Goal: Ask a question

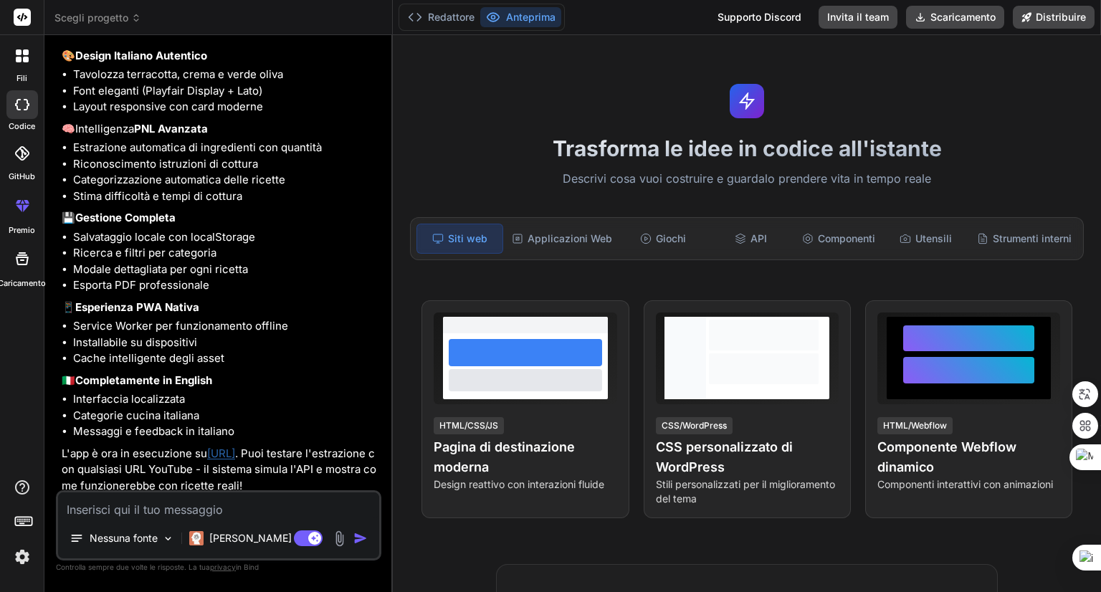
scroll to position [1801, 0]
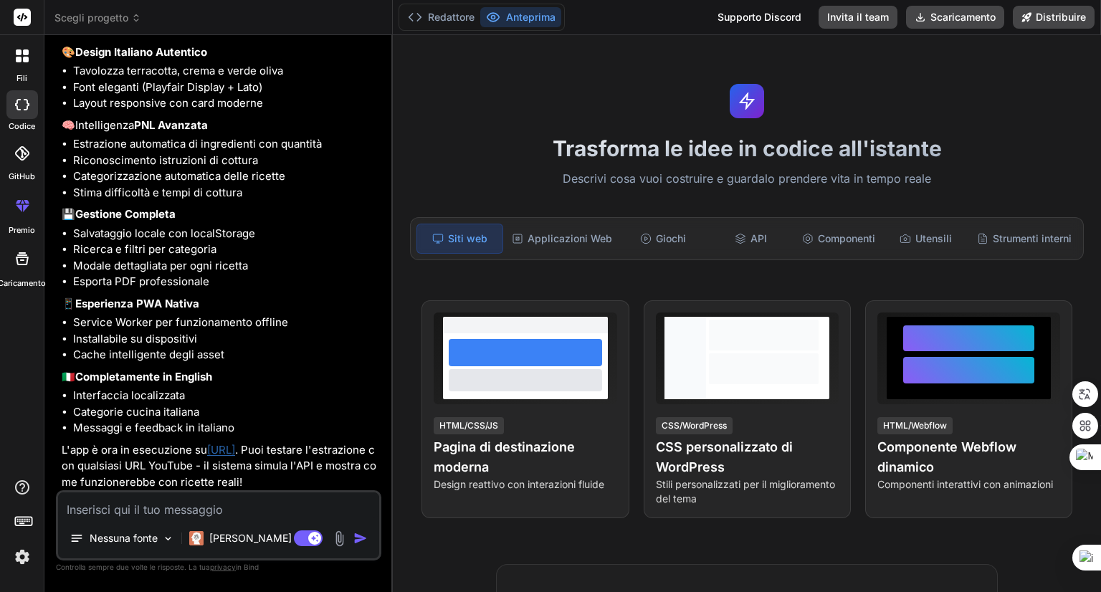
type textarea "x"
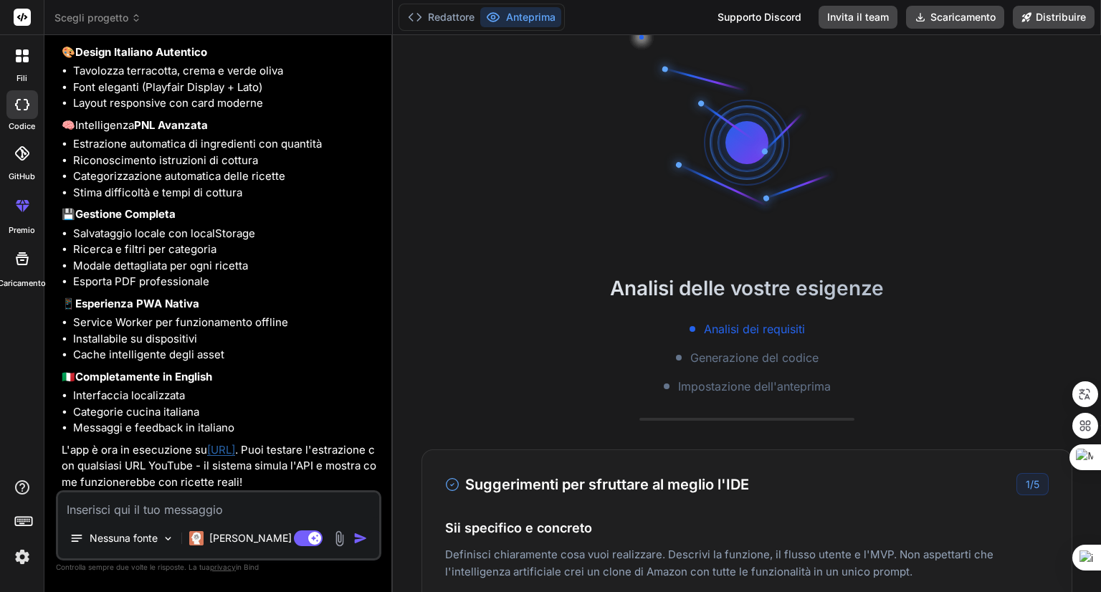
click at [235, 451] on font "[URL]" at bounding box center [221, 450] width 28 height 14
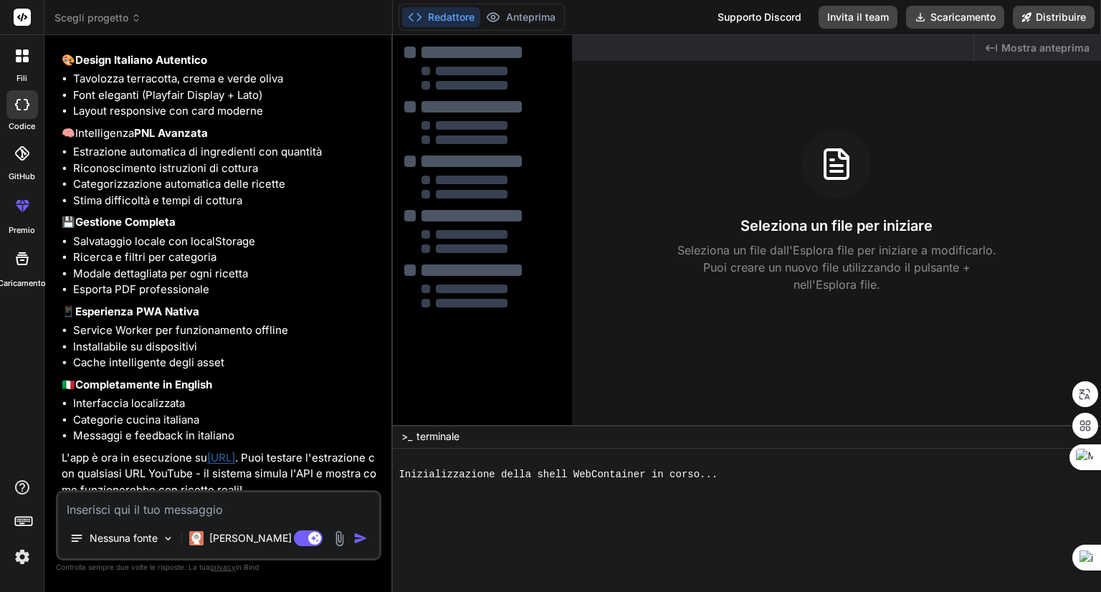
scroll to position [1801, 0]
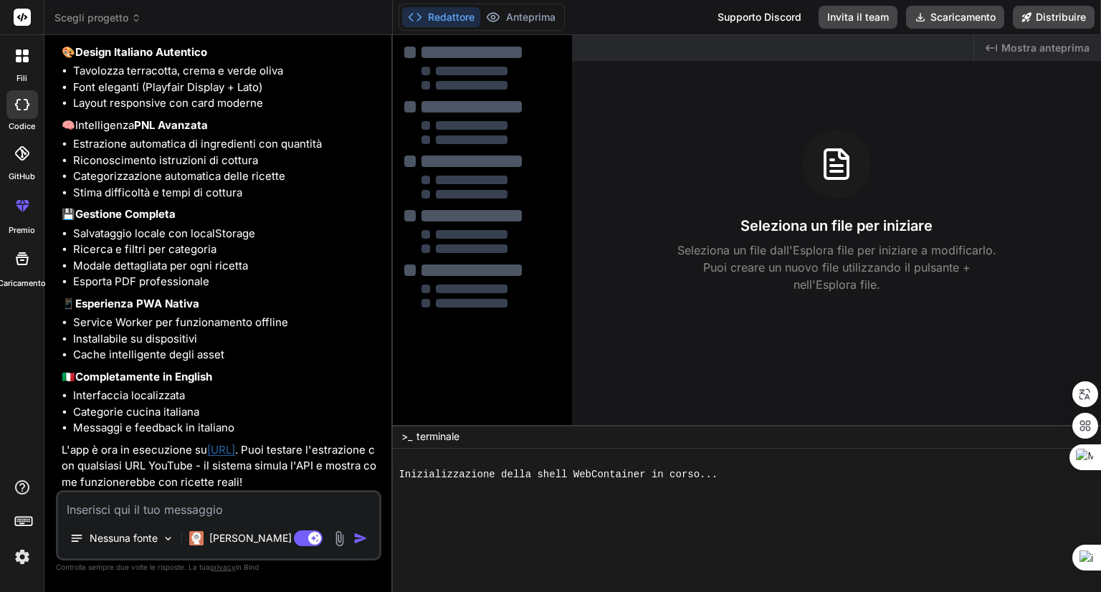
type textarea "x"
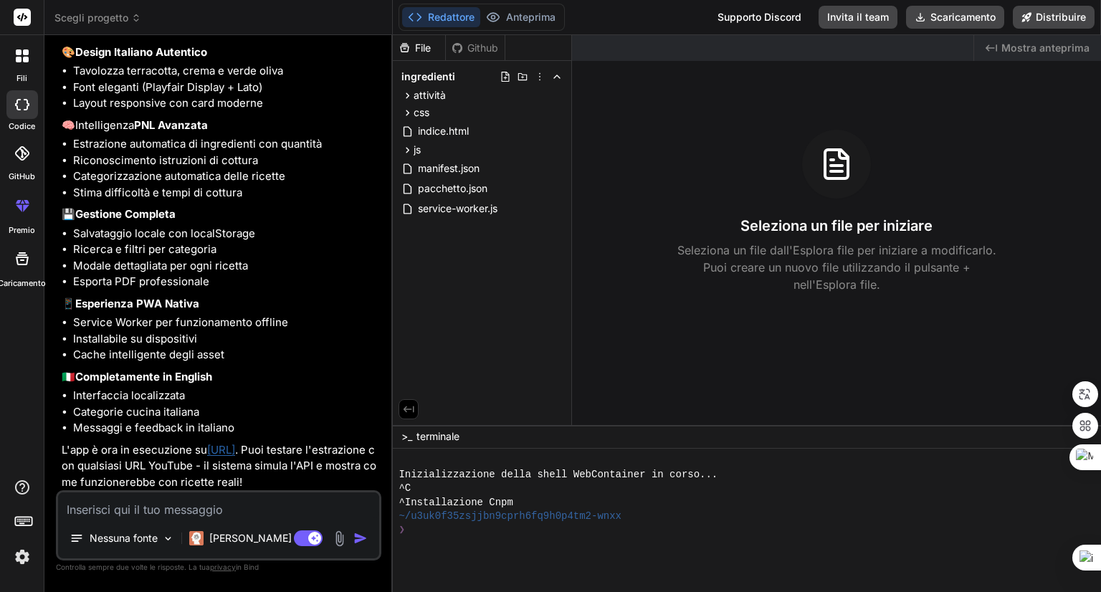
click at [686, 195] on div "Seleziona un file per iniziare Seleziona un file dall'Esplora file per iniziare…" at bounding box center [836, 211] width 529 height 163
click at [833, 173] on icon at bounding box center [836, 164] width 34 height 34
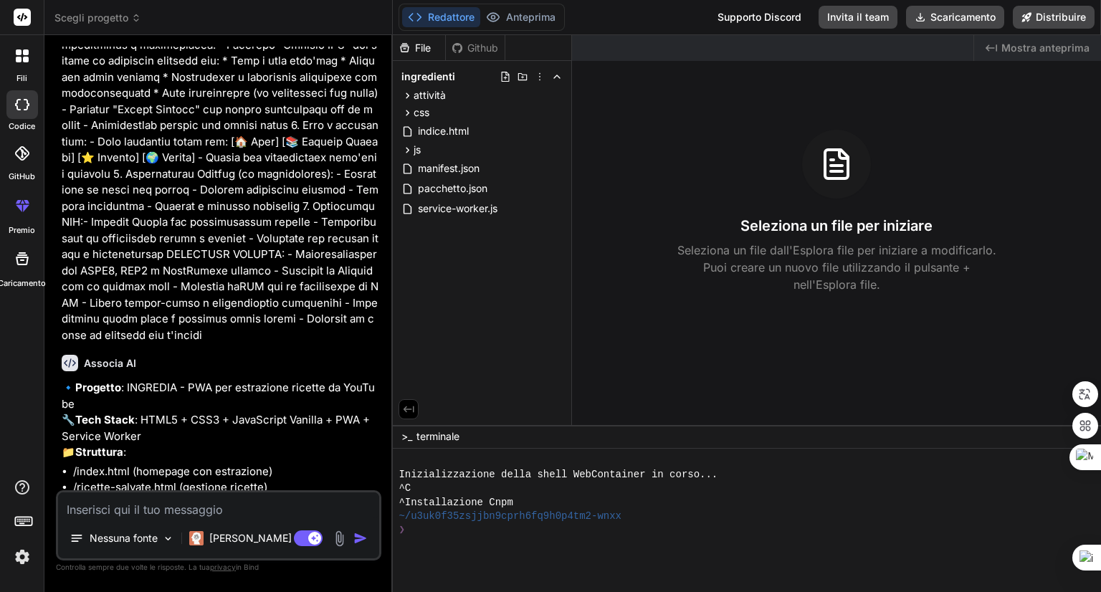
scroll to position [502, 0]
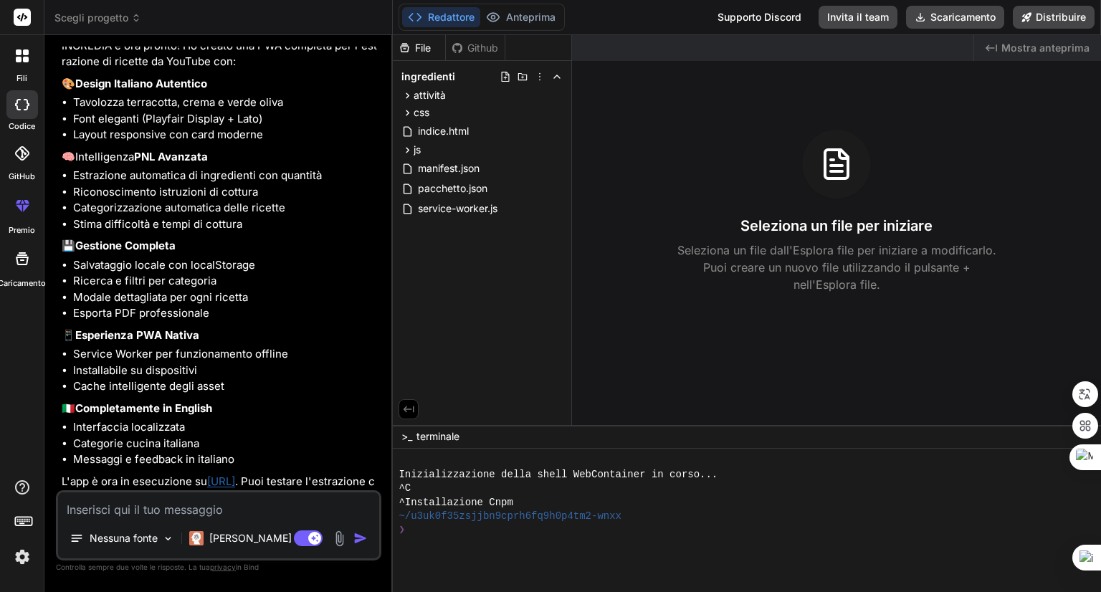
scroll to position [1801, 0]
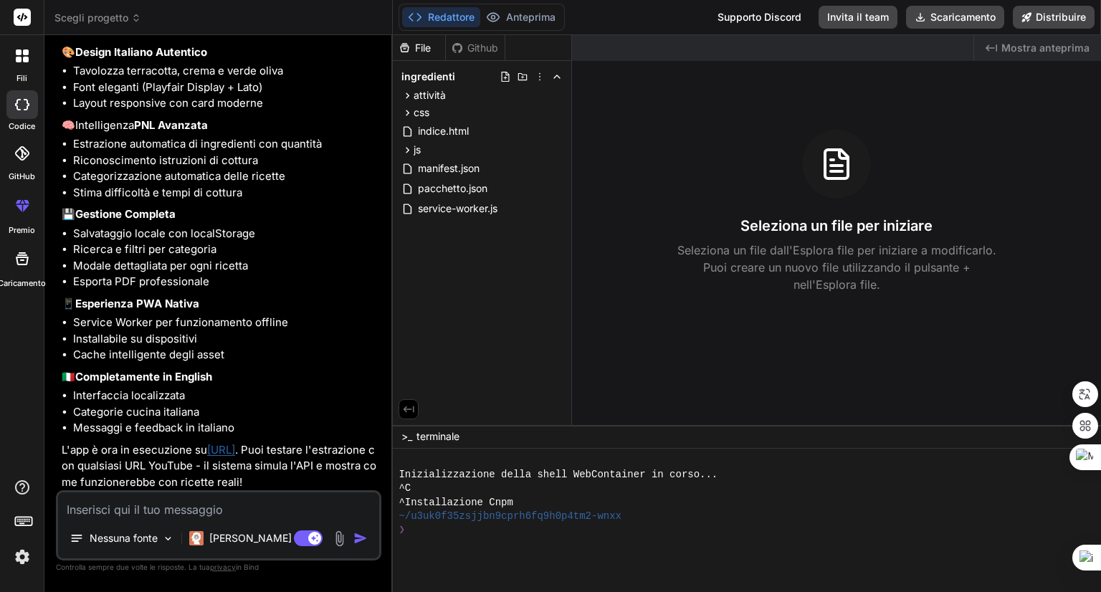
click at [120, 513] on textarea at bounding box center [218, 505] width 321 height 26
type textarea "s"
type textarea "x"
type textarea "si"
type textarea "x"
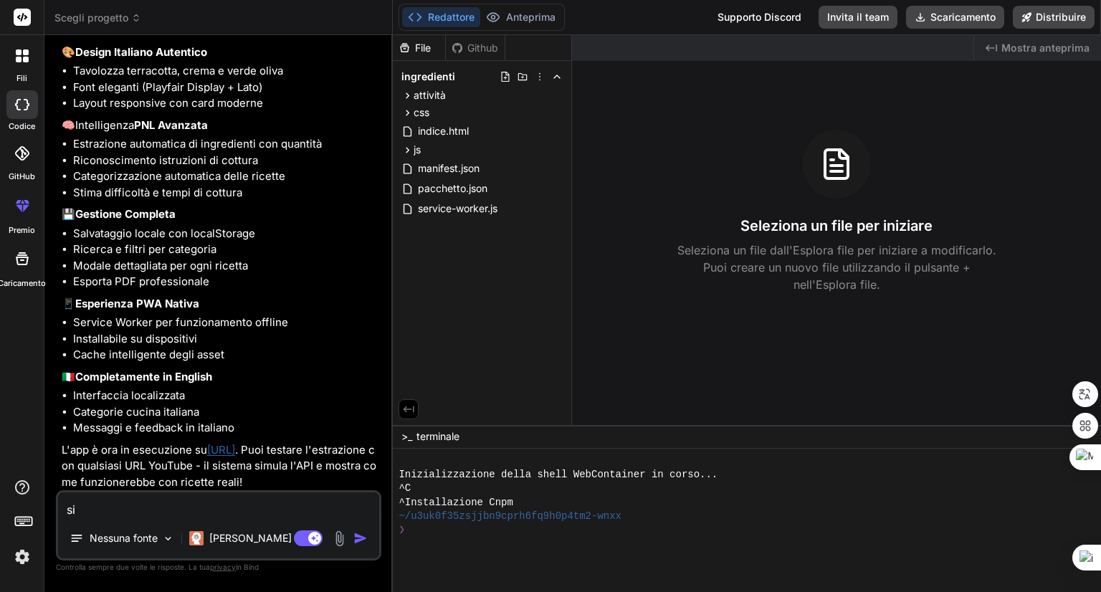
type textarea "si"
type textarea "x"
type textarea "si p"
type textarea "x"
type textarea "si pu"
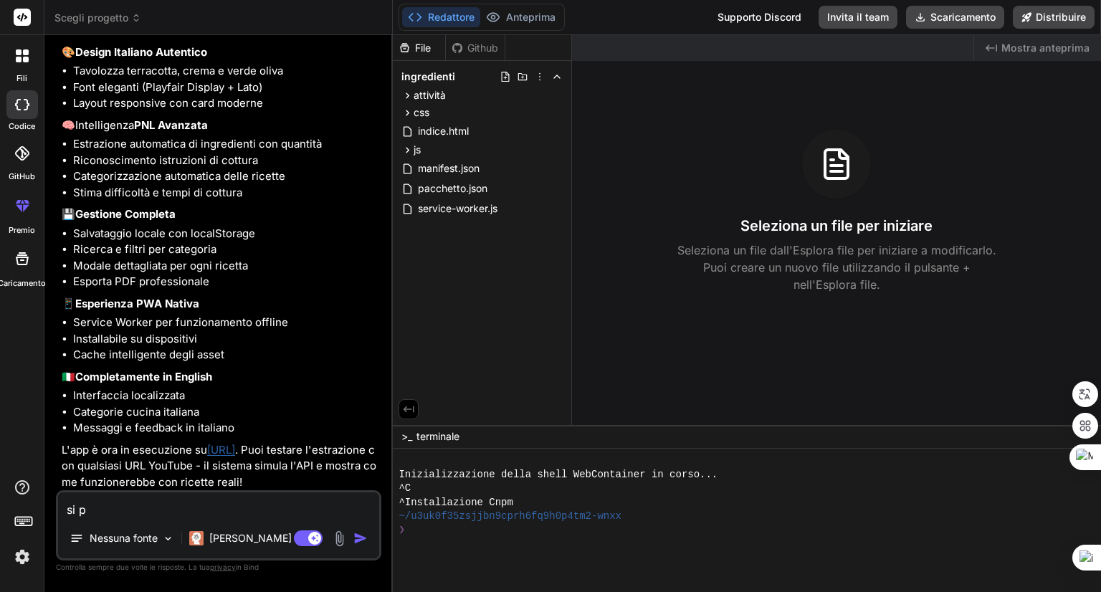
type textarea "x"
type textarea "si può"
type textarea "x"
type textarea "si può"
type textarea "x"
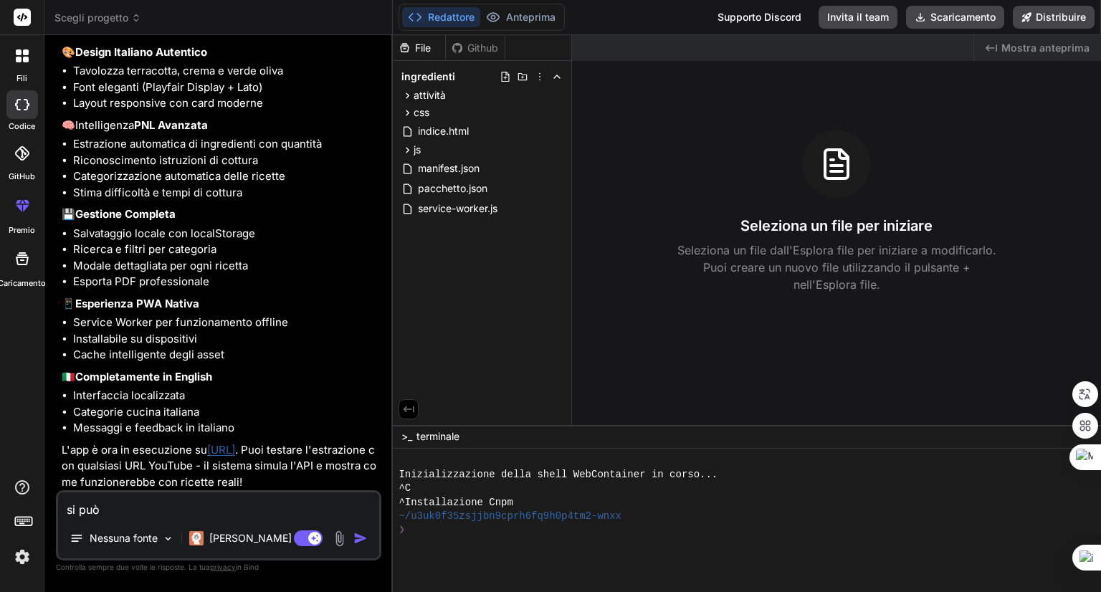
type textarea "si può v"
type textarea "x"
type textarea "si può ve"
type textarea "x"
type textarea "si può ved"
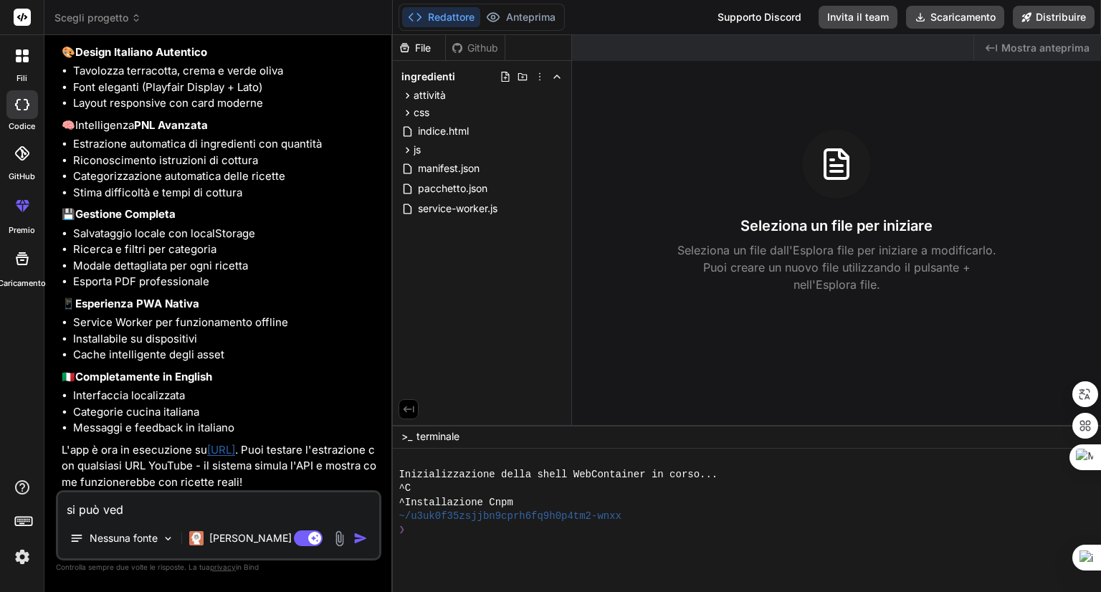
type textarea "x"
type textarea "si può vede"
type textarea "x"
type textarea "si può veder"
type textarea "x"
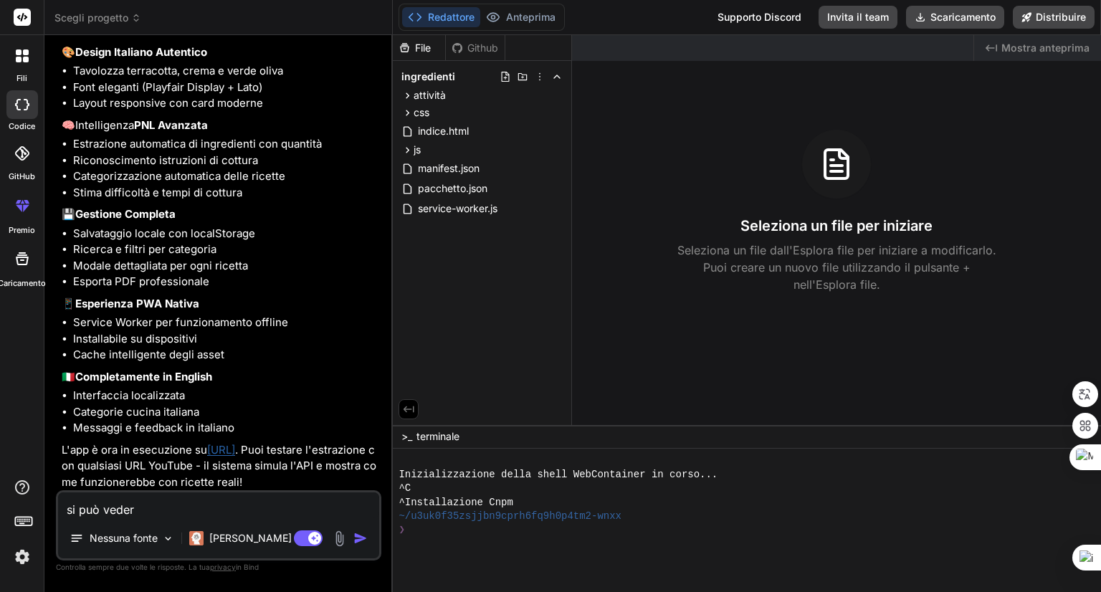
type textarea "si può vedere"
type textarea "x"
type textarea "si può vedere"
type textarea "x"
type textarea "si può vedere l"
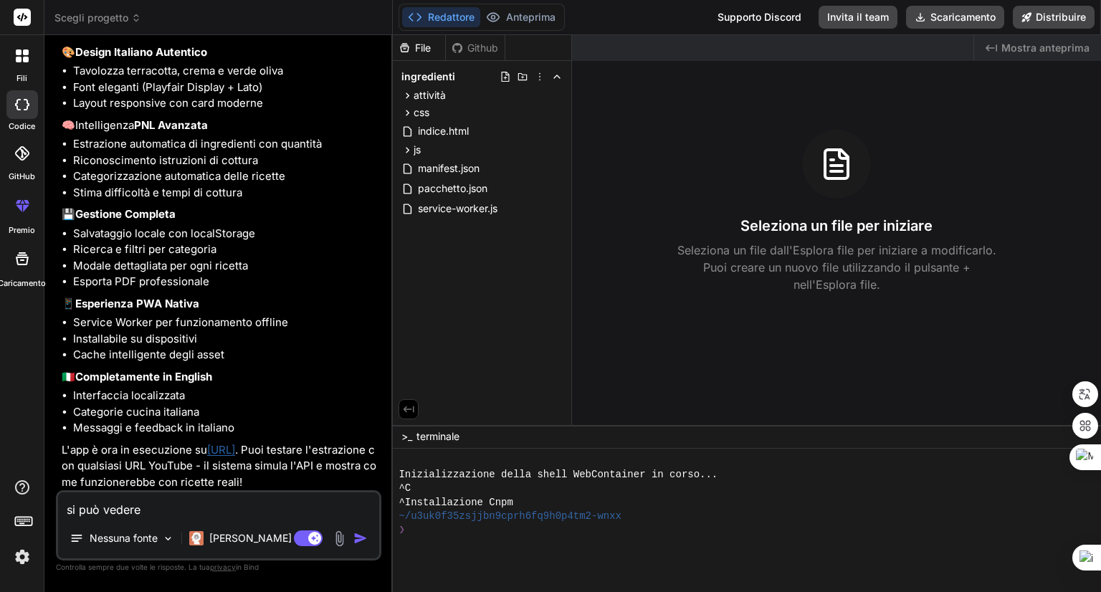
type textarea "x"
type textarea "si può vedere l'"
type textarea "x"
type textarea "si può vedere l'a"
type textarea "x"
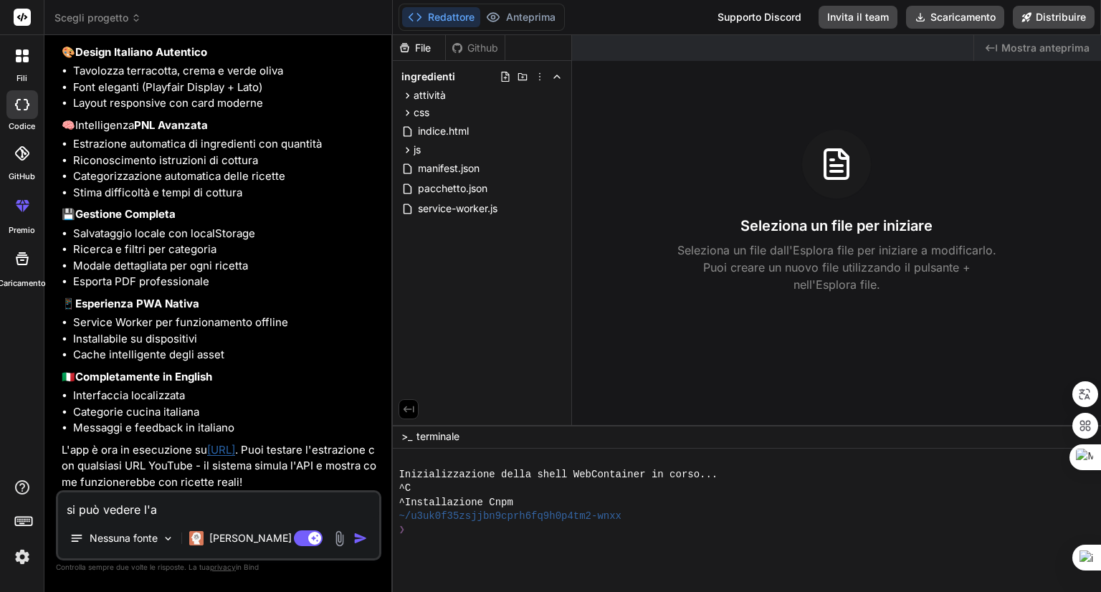
type textarea "si può vedere l'an"
type textarea "x"
type textarea "si può vedere l'ant"
type textarea "x"
type textarea "si può vedere l'ante"
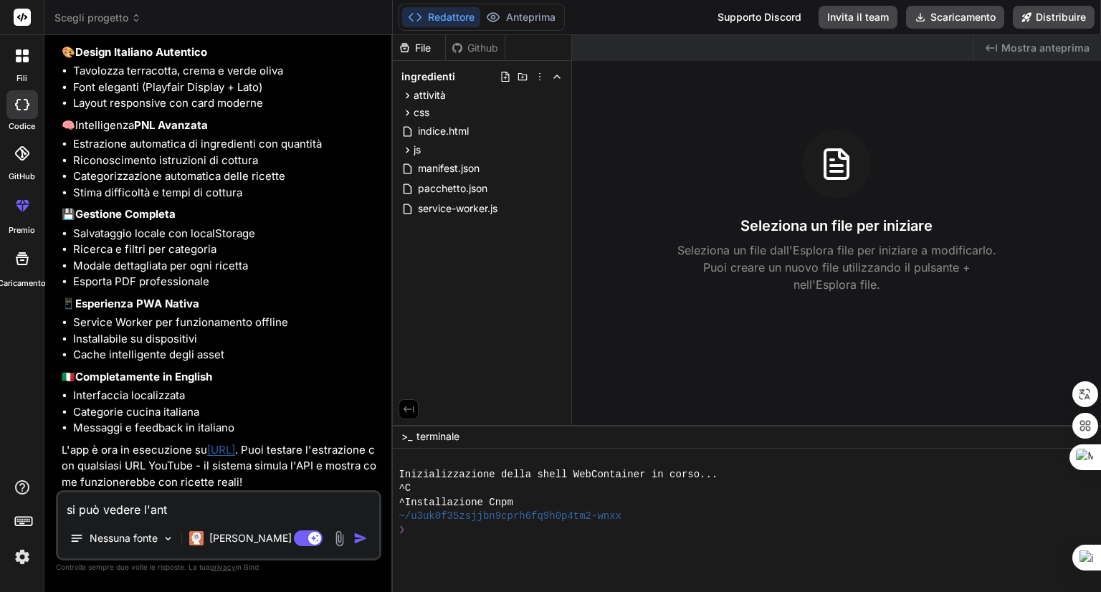
type textarea "x"
type textarea "si può vedere l'antep"
type textarea "x"
type textarea "si può vedere l'antepr"
type textarea "x"
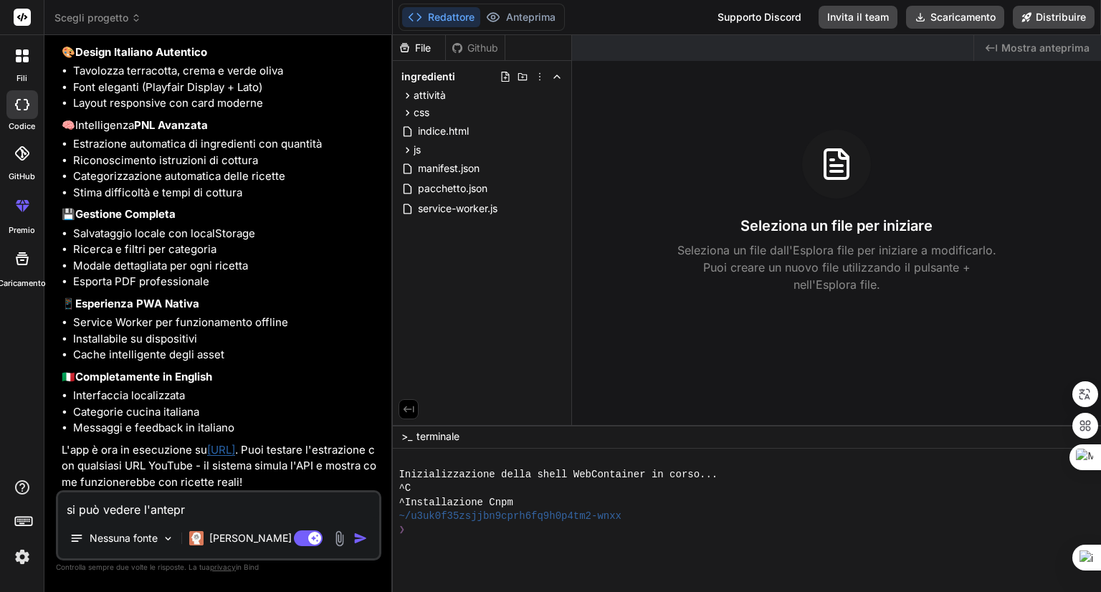
type textarea "si può vedere l'antepri"
type textarea "x"
type textarea "si può vedere l'anteprim"
type textarea "x"
type textarea "si può vedere l'anteprima"
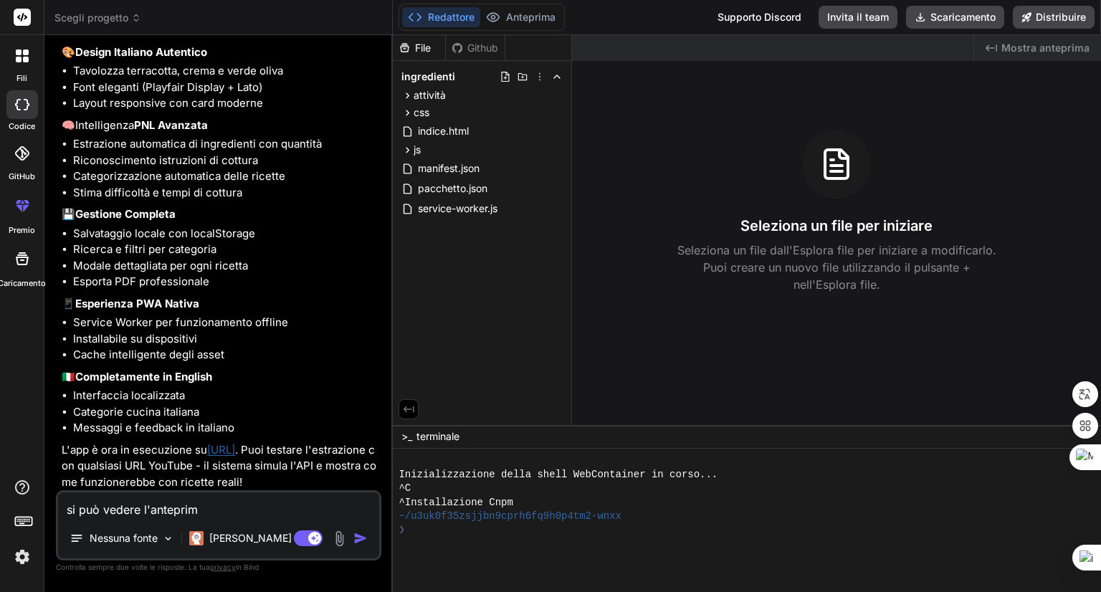
type textarea "x"
type textarea "si può vedere l'anteprima?"
type textarea "x"
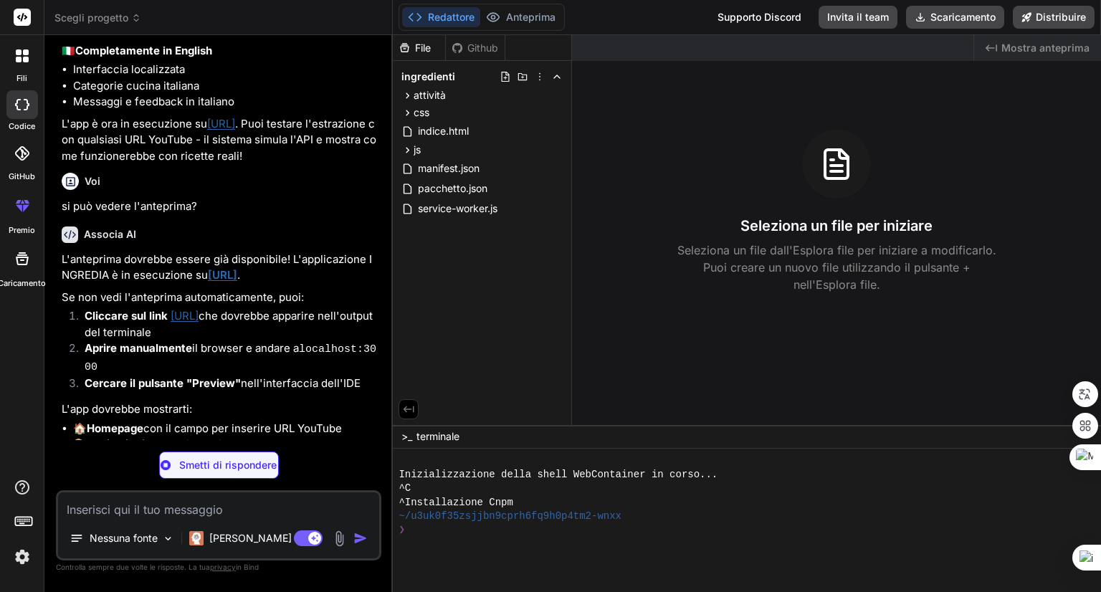
scroll to position [2164, 0]
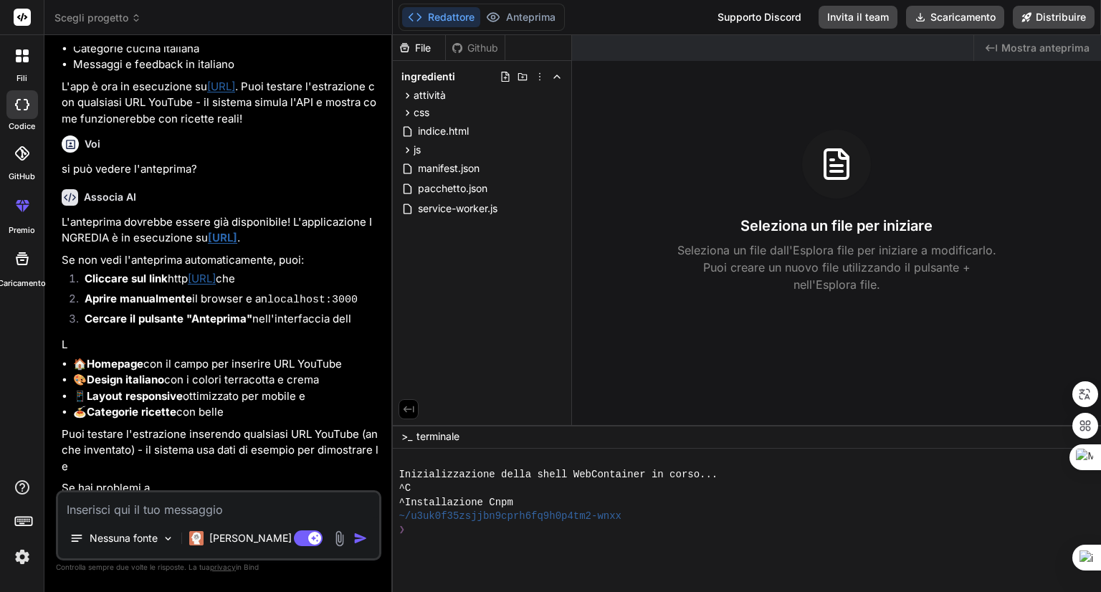
type textarea "x"
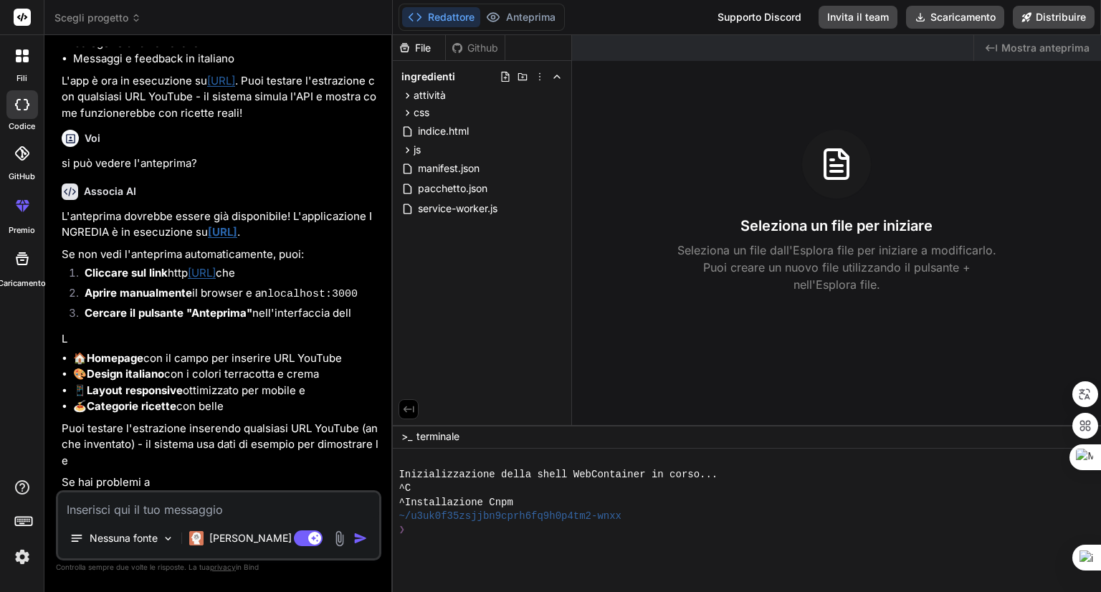
click at [177, 477] on p "Se hai problemi a" at bounding box center [220, 482] width 317 height 16
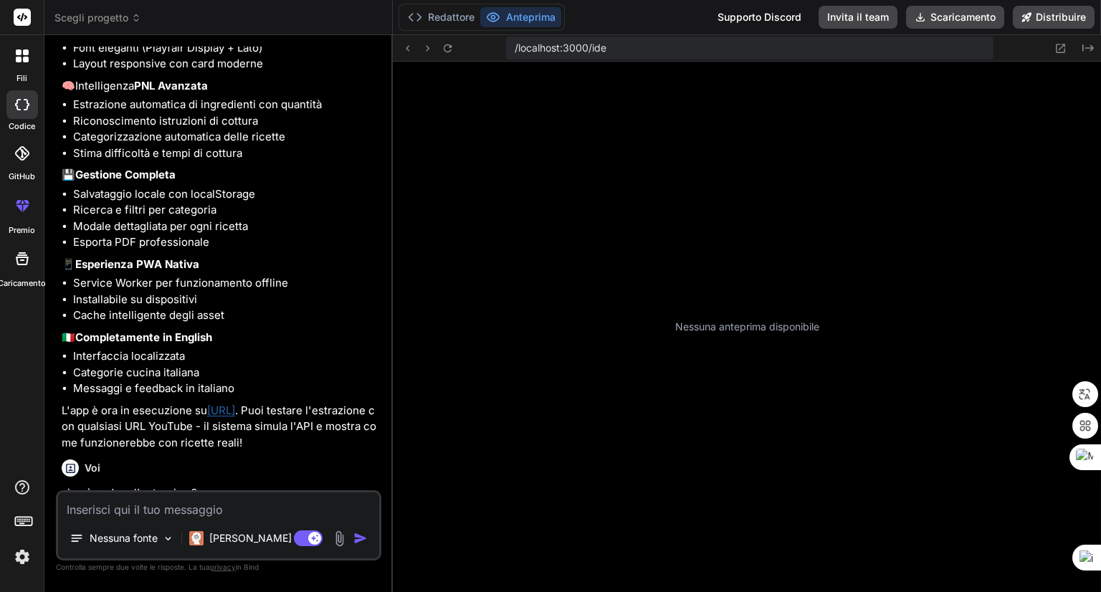
scroll to position [413, 0]
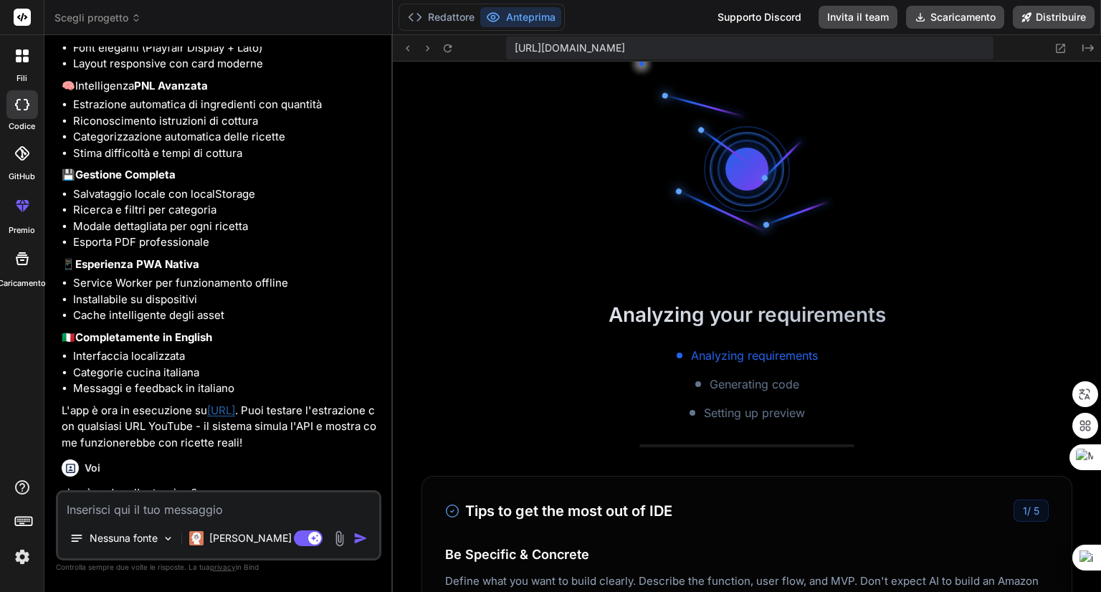
type textarea "x"
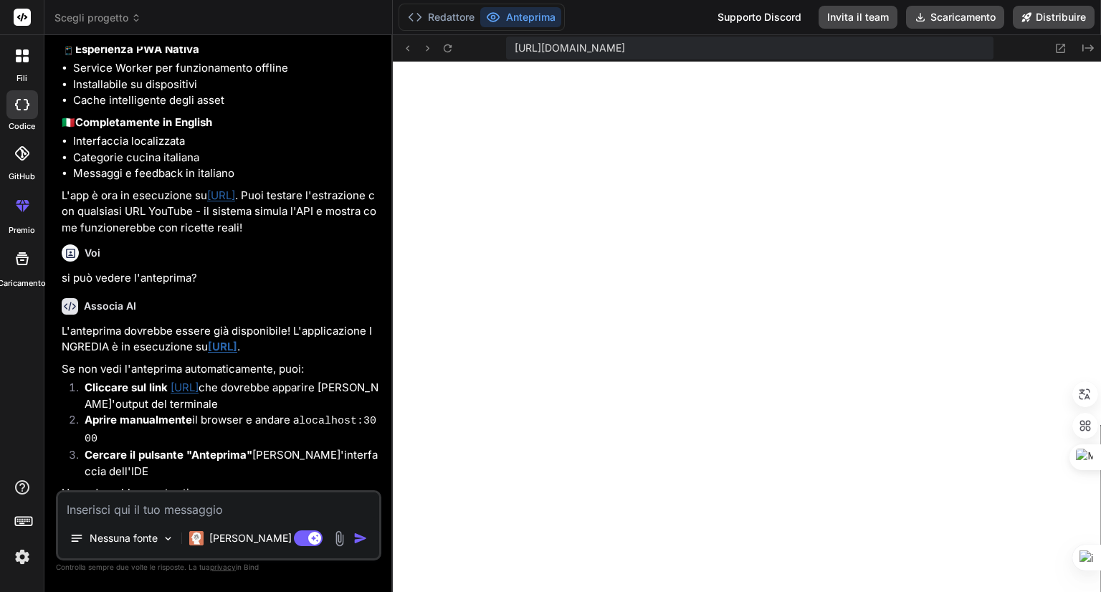
scroll to position [1840, 0]
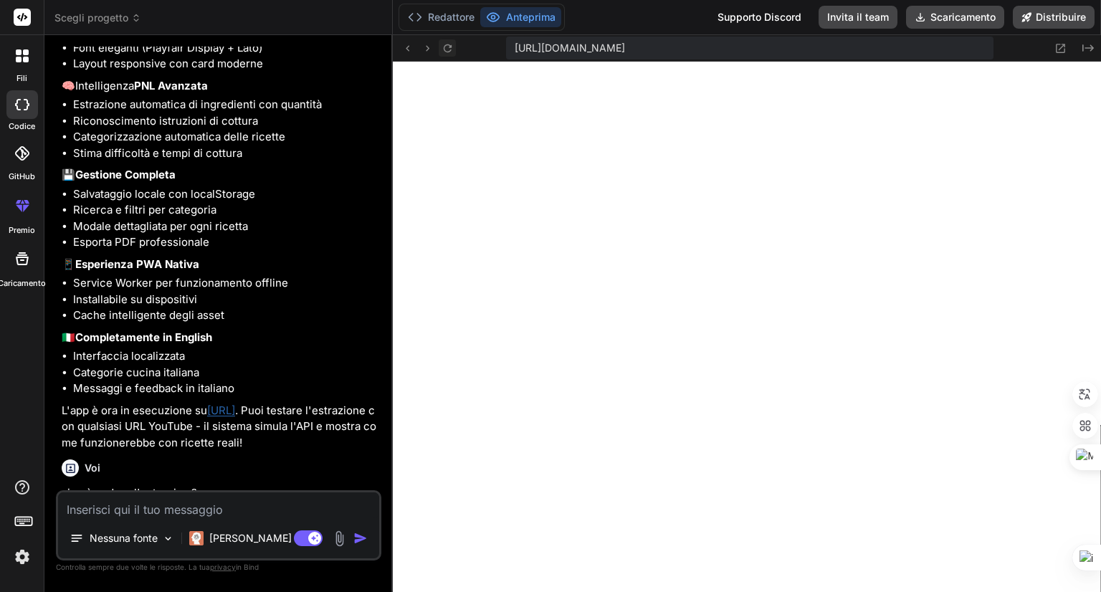
click at [447, 49] on icon at bounding box center [447, 48] width 12 height 12
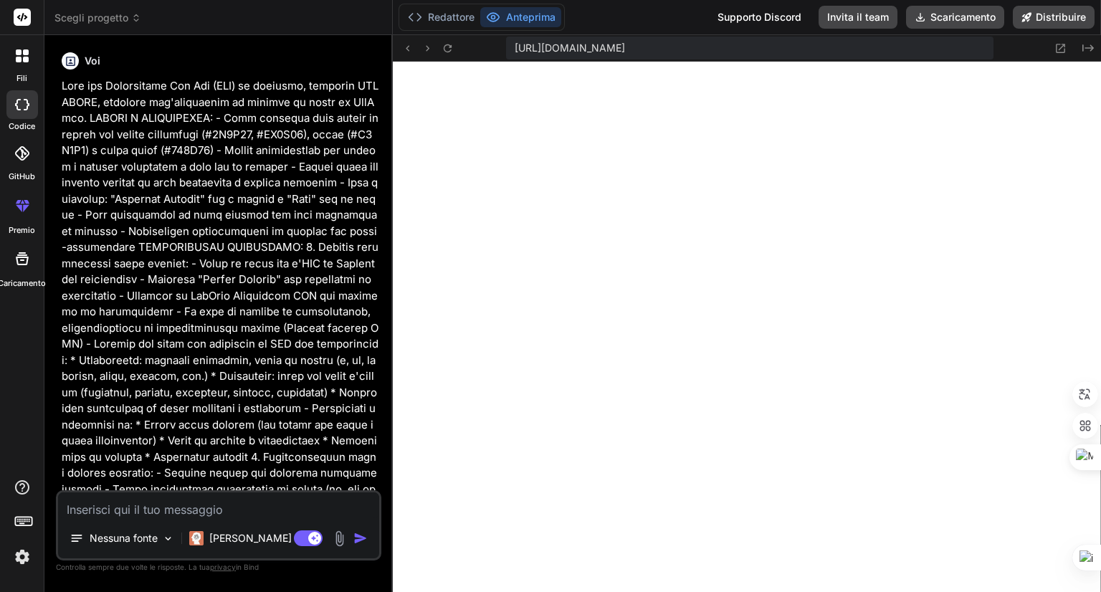
scroll to position [287, 0]
